Goal: Find specific page/section

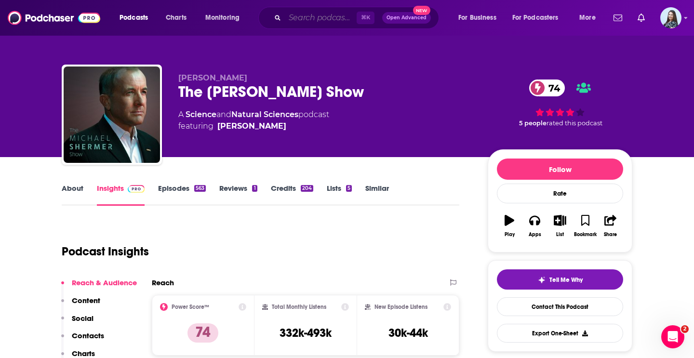
click at [331, 16] on input "Search podcasts, credits, & more..." at bounding box center [321, 17] width 72 height 15
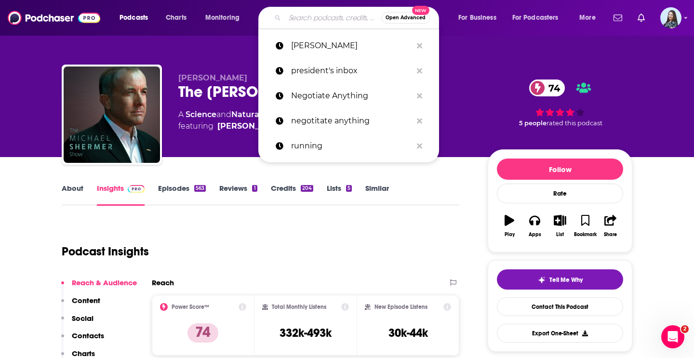
paste input "The Omnibus Project Podcast"
type input "The Omnibus Project Podcast"
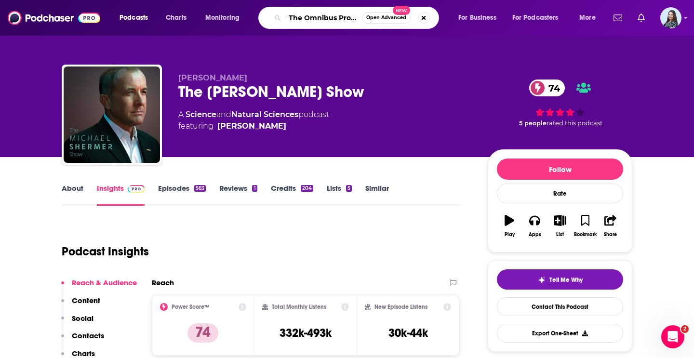
scroll to position [0, 37]
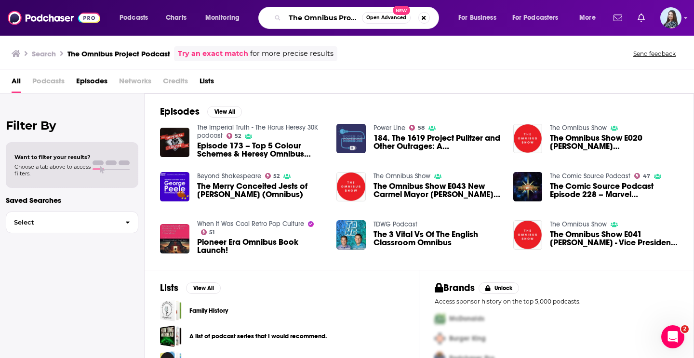
click at [316, 20] on input "The Omnibus Project Podcast" at bounding box center [323, 17] width 77 height 15
paste input "[PERSON_NAME]"
type input "[PERSON_NAME]"
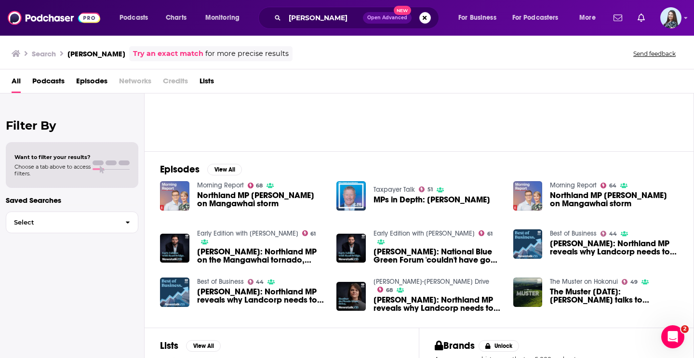
scroll to position [80, 0]
